Goal: Browse casually

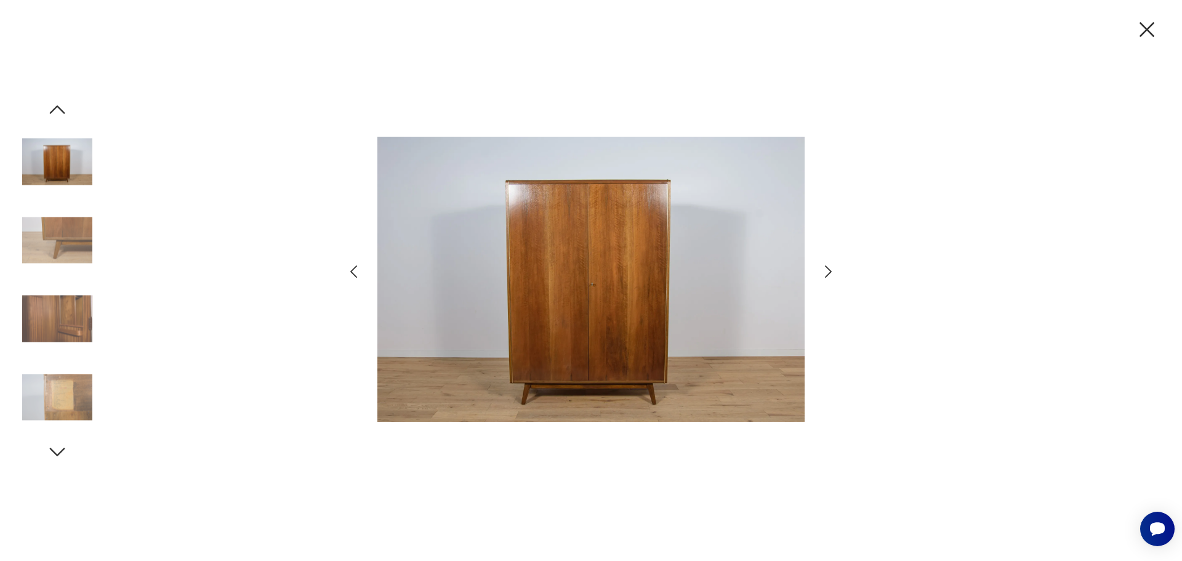
click at [829, 268] on icon "button" at bounding box center [828, 271] width 7 height 12
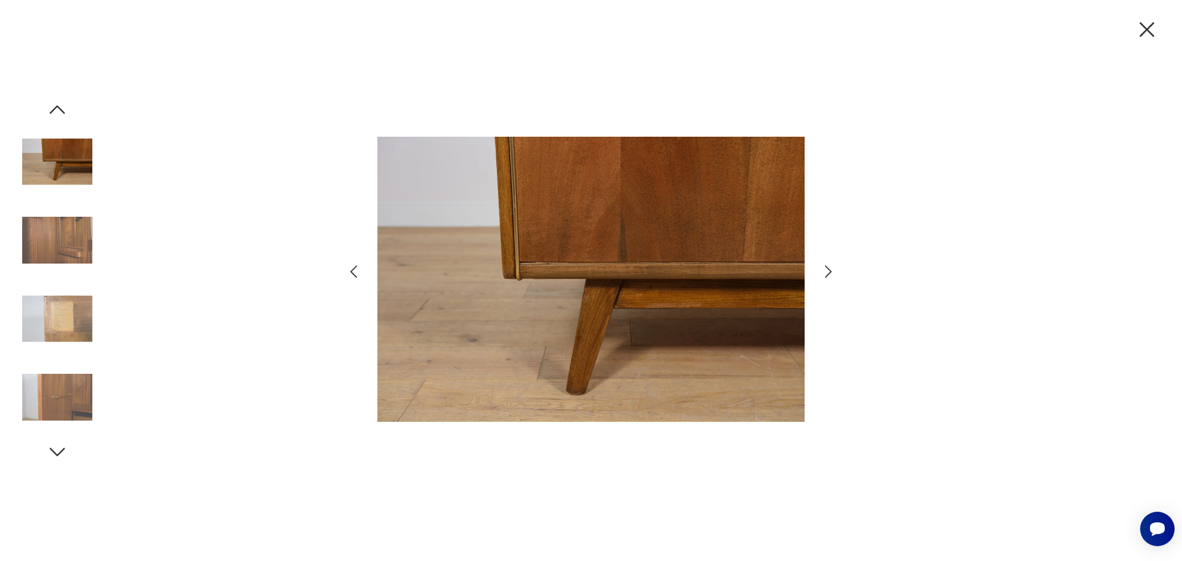
click at [829, 268] on icon "button" at bounding box center [828, 271] width 7 height 12
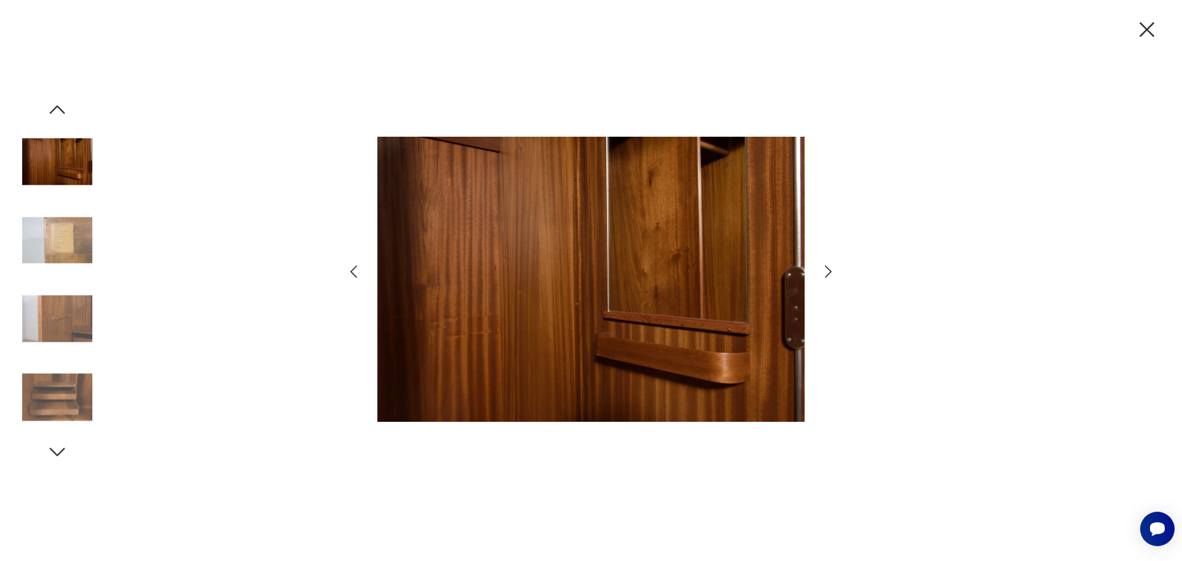
click at [829, 268] on icon "button" at bounding box center [828, 271] width 7 height 12
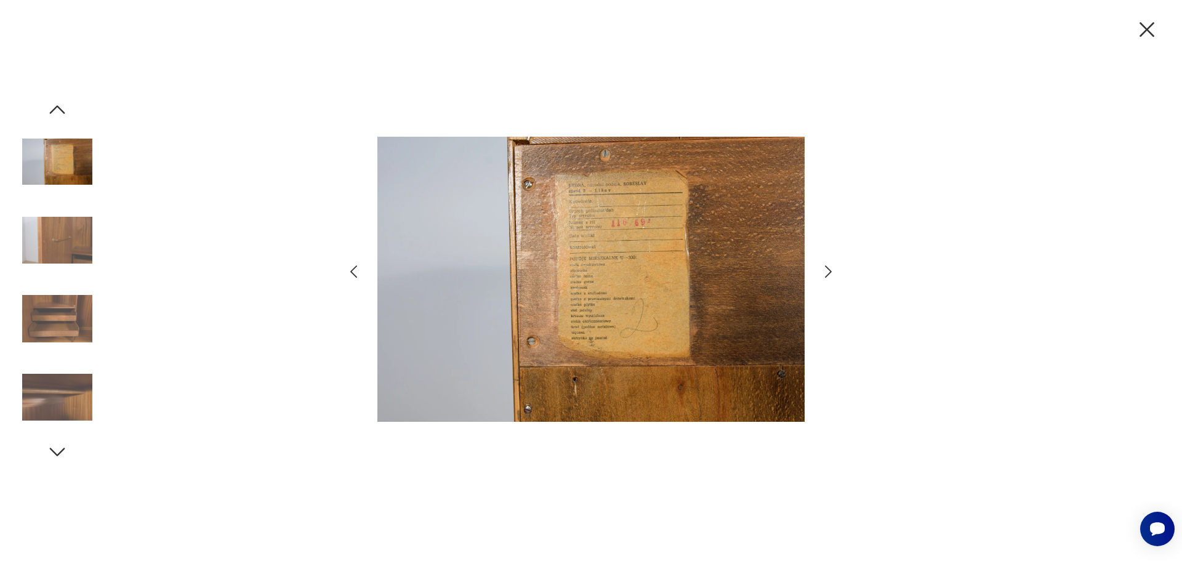
click at [346, 270] on icon "button" at bounding box center [354, 272] width 18 height 18
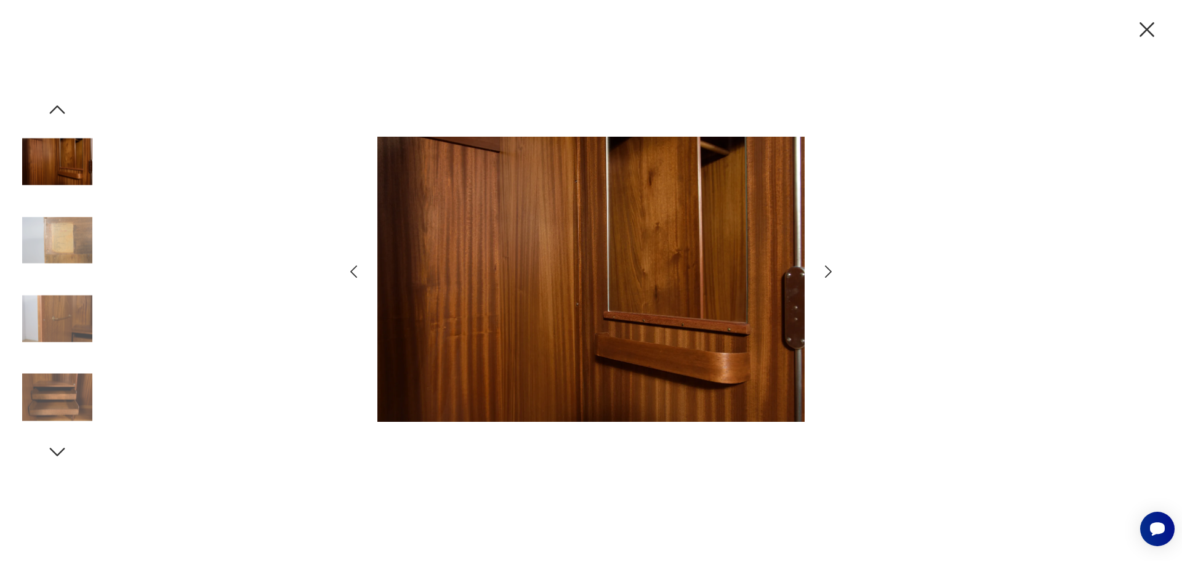
click at [353, 273] on icon "button" at bounding box center [354, 272] width 18 height 18
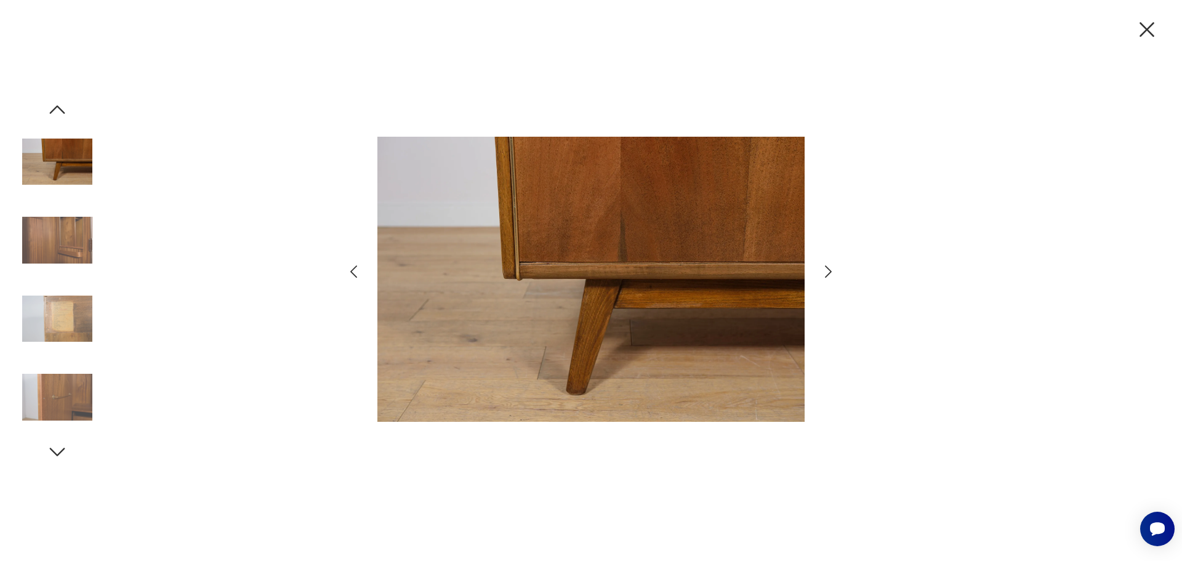
click at [353, 273] on icon "button" at bounding box center [354, 272] width 18 height 18
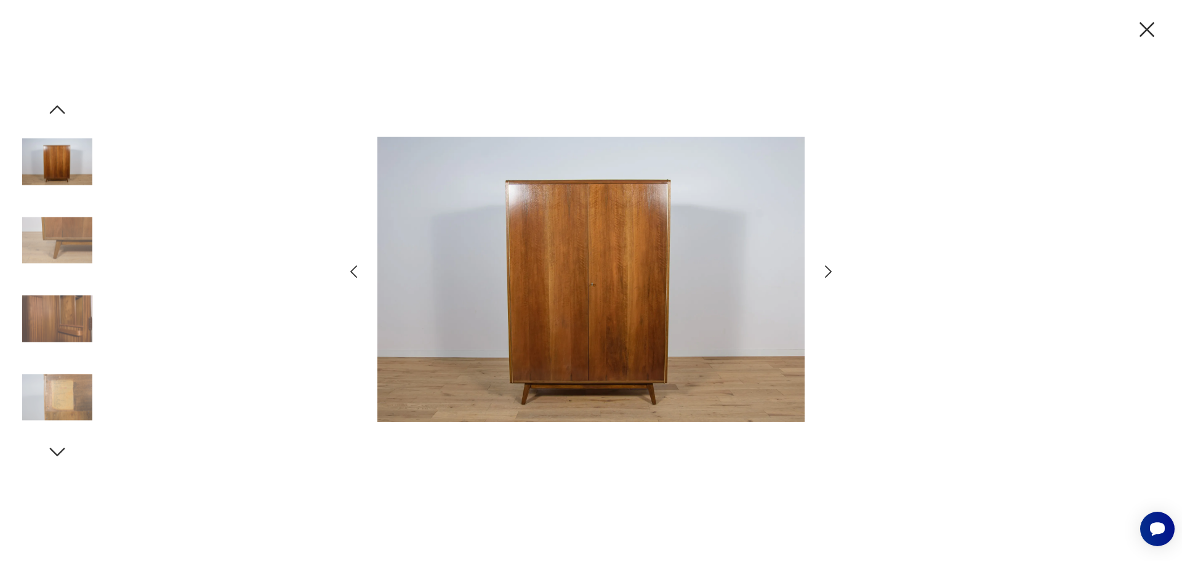
click at [353, 273] on icon "button" at bounding box center [354, 272] width 18 height 18
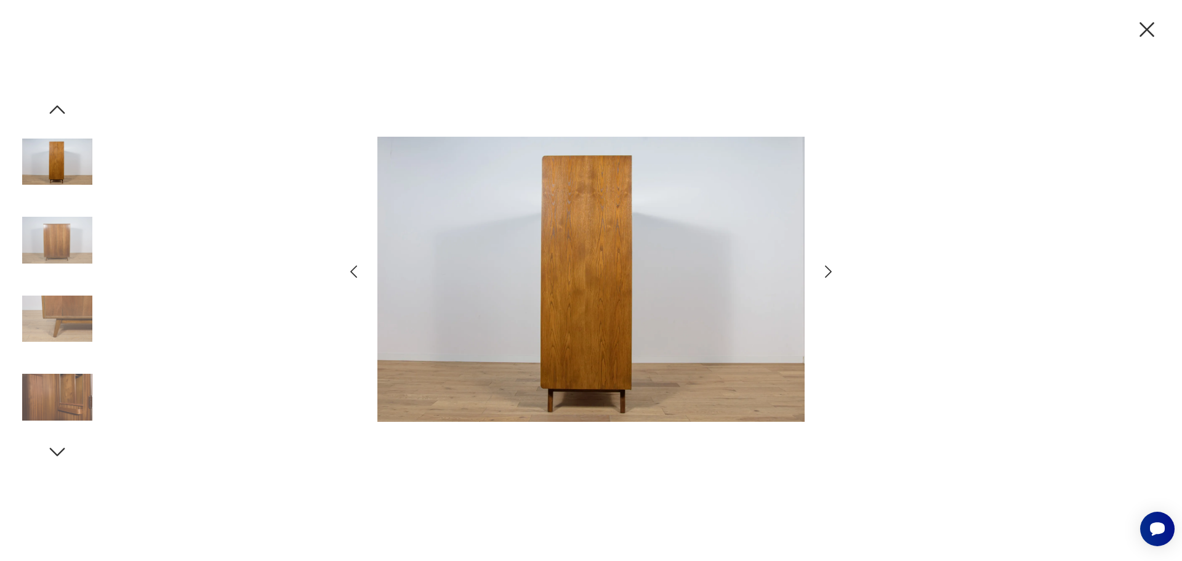
click at [353, 273] on icon "button" at bounding box center [354, 272] width 18 height 18
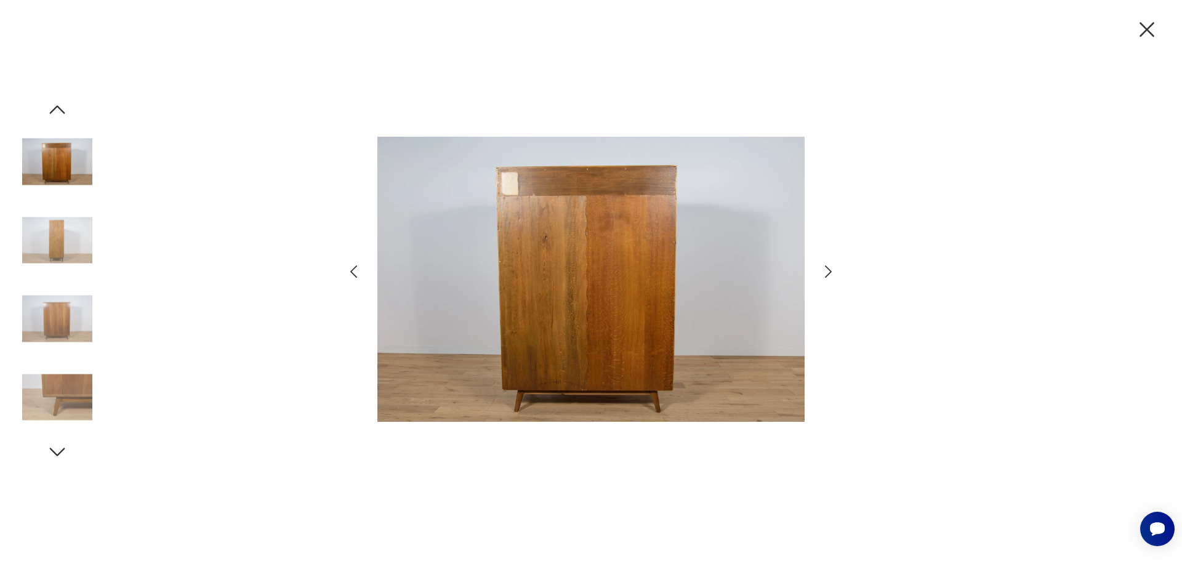
click at [361, 275] on icon "button" at bounding box center [354, 272] width 18 height 18
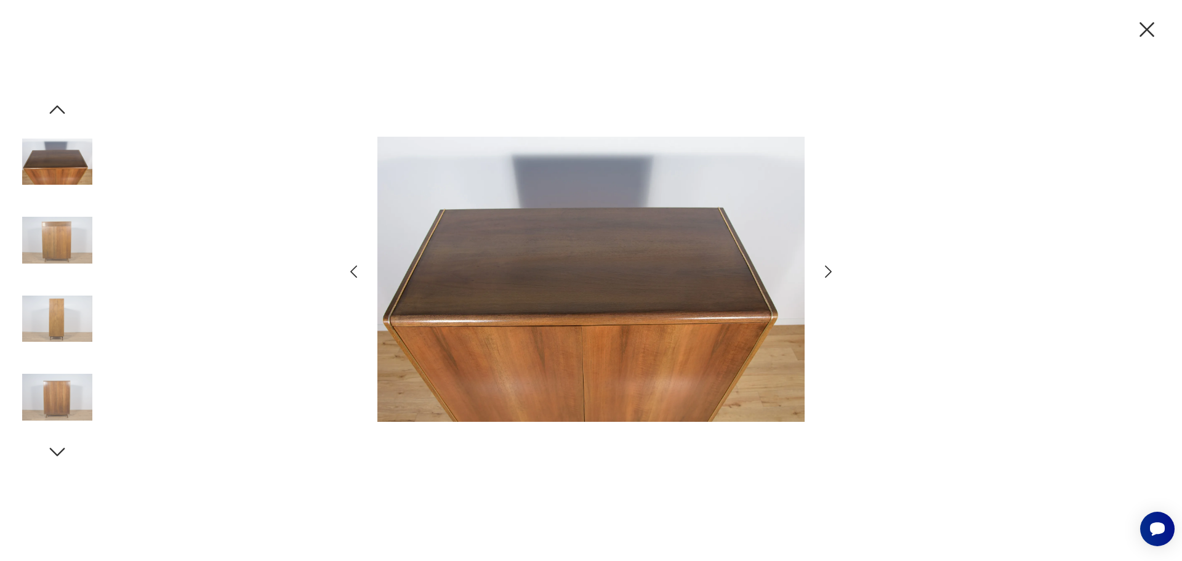
click at [361, 275] on icon "button" at bounding box center [354, 272] width 18 height 18
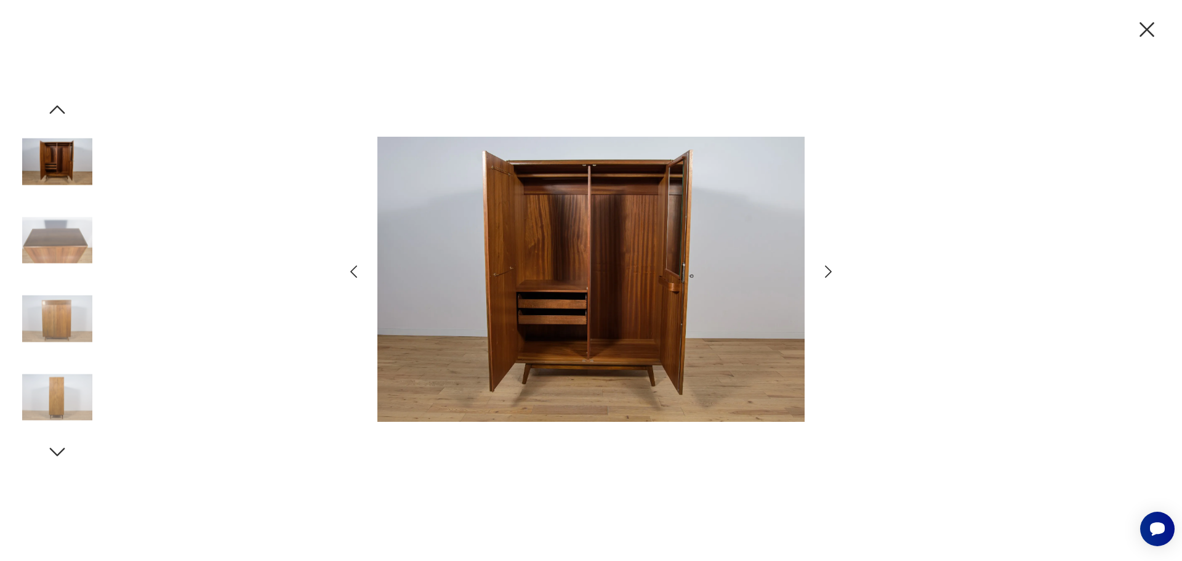
click at [361, 275] on icon "button" at bounding box center [354, 272] width 18 height 18
